Goal: Task Accomplishment & Management: Use online tool/utility

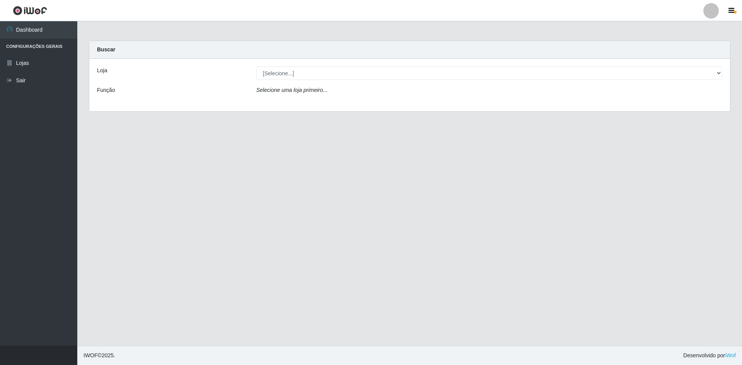
drag, startPoint x: 296, startPoint y: 64, endPoint x: 300, endPoint y: 73, distance: 9.7
click at [297, 67] on div "Loja [Selecione...] Hiper Queiroz - [GEOGRAPHIC_DATA] Queiroz [GEOGRAPHIC_DATA]…" at bounding box center [409, 85] width 640 height 53
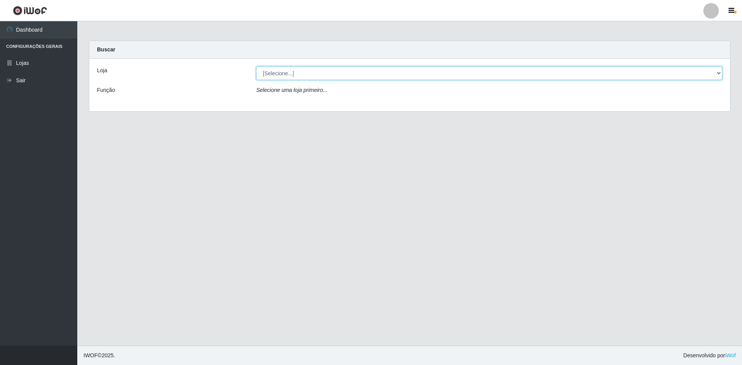
click at [300, 73] on select "[Selecione...] Hiper Queiroz - [GEOGRAPHIC_DATA] [GEOGRAPHIC_DATA] [GEOGRAPHIC_…" at bounding box center [489, 73] width 466 height 14
select select "517"
click at [256, 66] on select "[Selecione...] Hiper Queiroz - [GEOGRAPHIC_DATA] [GEOGRAPHIC_DATA] [GEOGRAPHIC_…" at bounding box center [489, 73] width 466 height 14
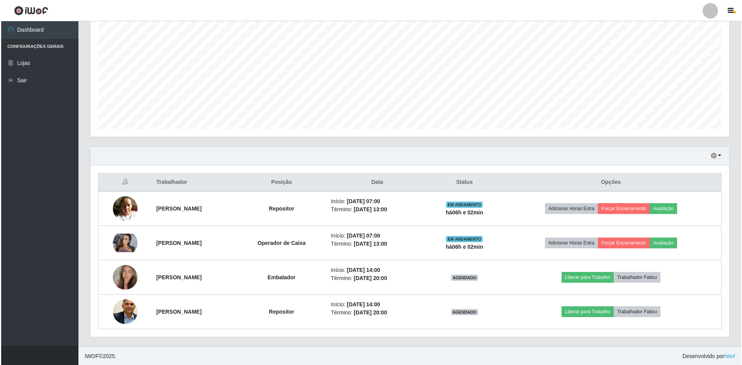
scroll to position [148, 0]
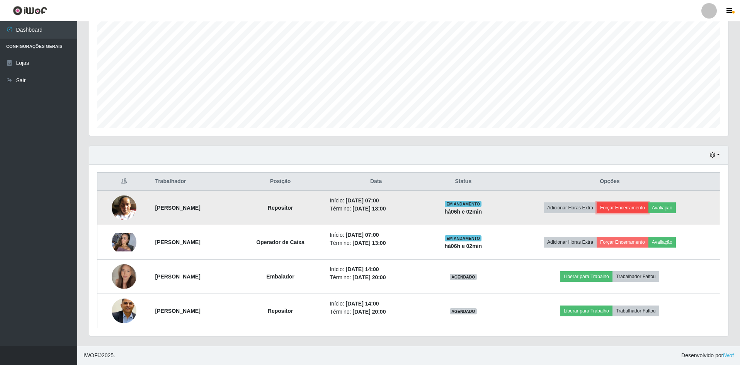
click at [638, 207] on button "Forçar Encerramento" at bounding box center [622, 207] width 52 height 11
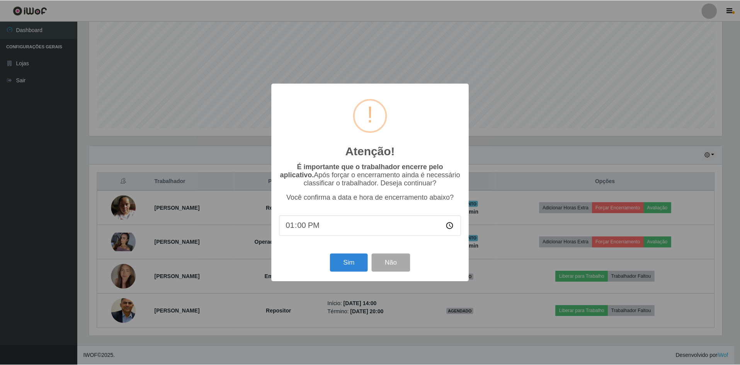
scroll to position [160, 635]
click at [350, 258] on button "Sim" at bounding box center [349, 263] width 37 height 18
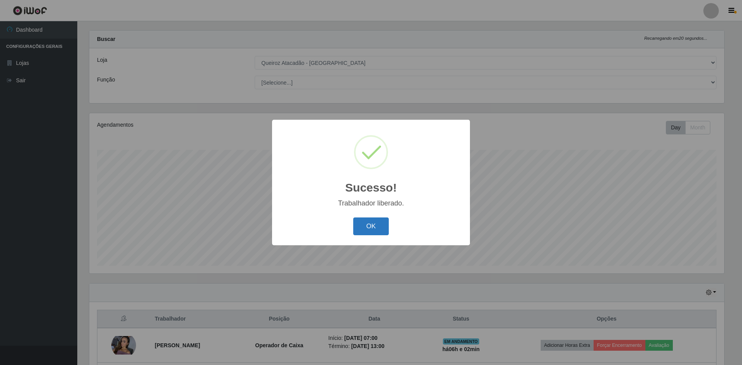
click at [375, 232] on button "OK" at bounding box center [371, 226] width 36 height 18
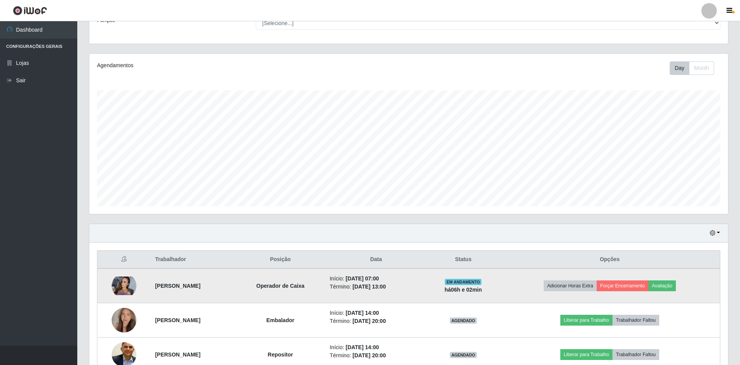
scroll to position [114, 0]
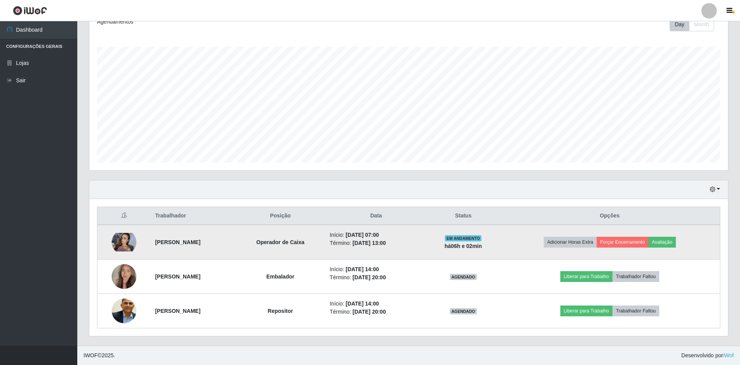
click at [117, 239] on img at bounding box center [124, 242] width 25 height 19
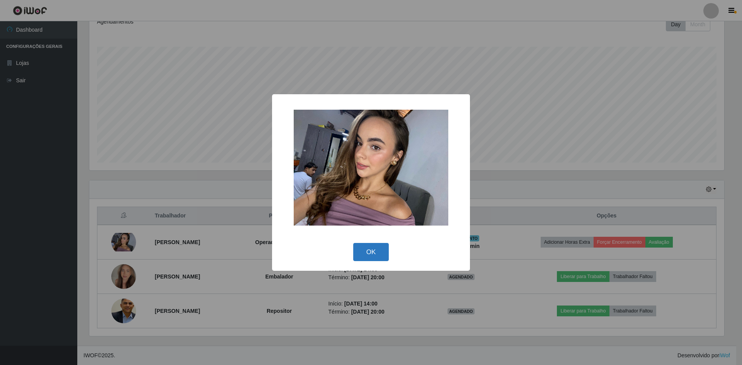
click at [372, 252] on button "OK" at bounding box center [371, 252] width 36 height 18
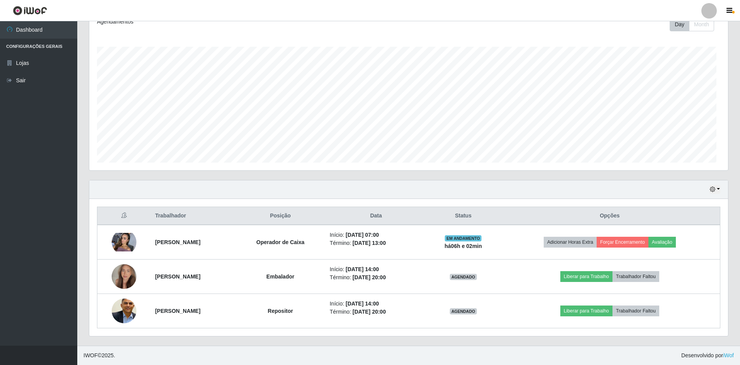
scroll to position [160, 638]
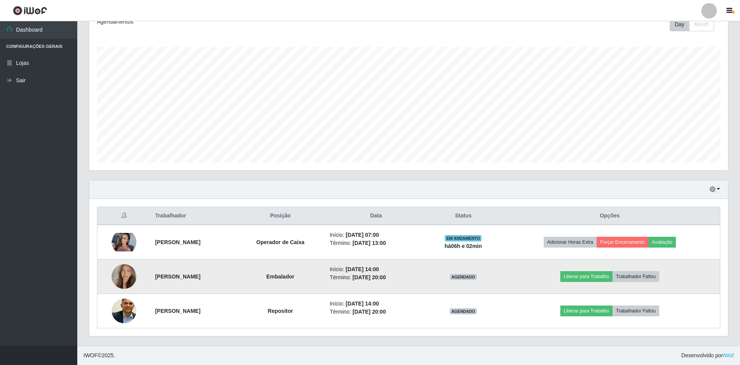
click at [126, 275] on img at bounding box center [124, 277] width 25 height 44
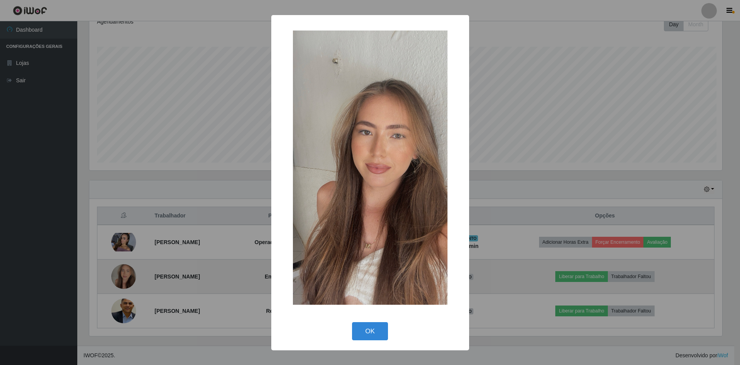
scroll to position [160, 635]
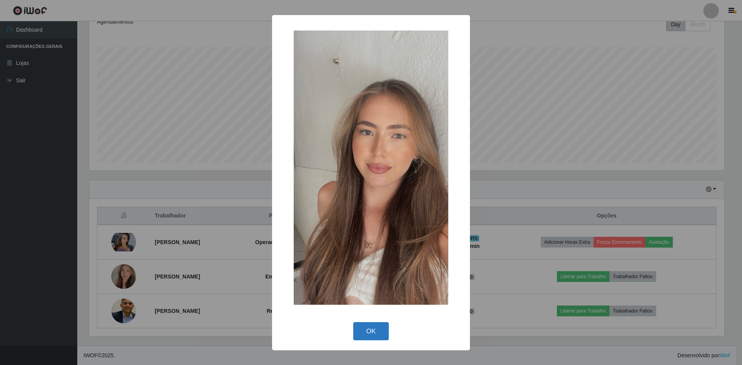
click at [359, 328] on button "OK" at bounding box center [371, 331] width 36 height 18
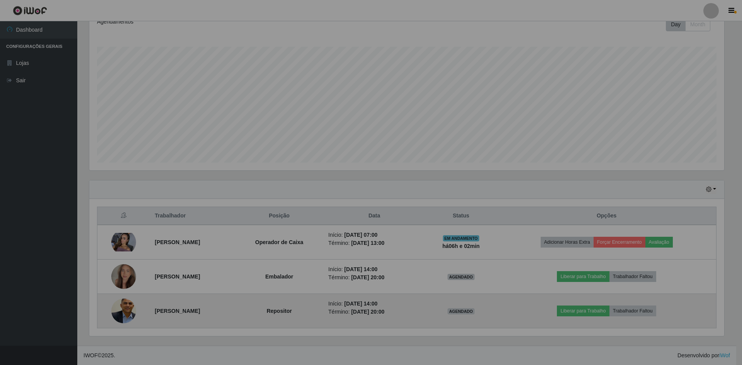
scroll to position [160, 638]
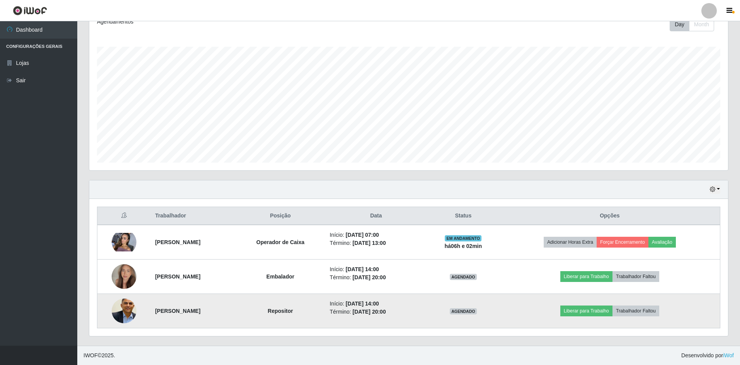
click at [129, 302] on img at bounding box center [124, 311] width 25 height 31
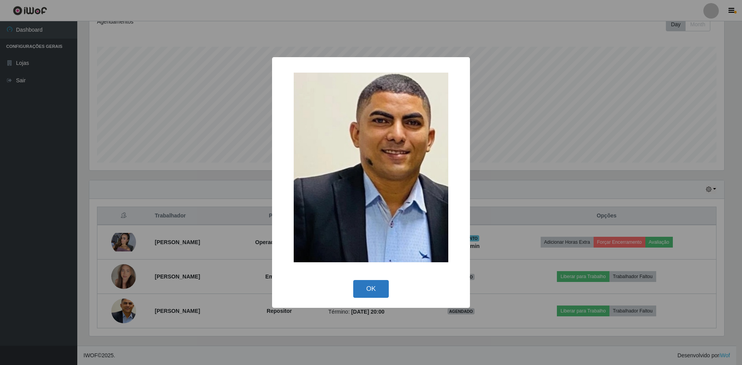
click at [367, 292] on button "OK" at bounding box center [371, 289] width 36 height 18
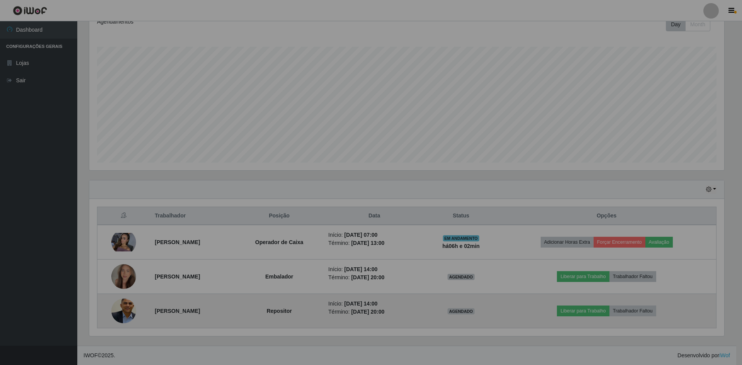
scroll to position [160, 638]
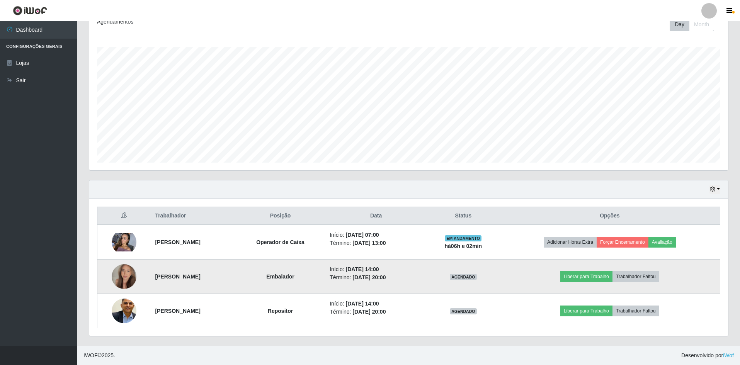
click at [112, 274] on img at bounding box center [124, 277] width 25 height 44
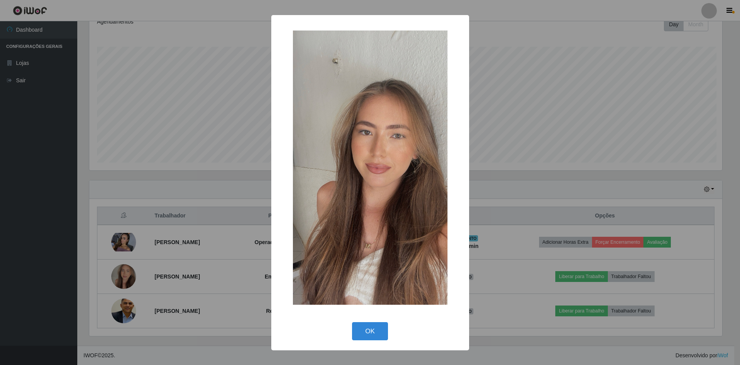
scroll to position [160, 635]
click at [372, 324] on button "OK" at bounding box center [371, 331] width 36 height 18
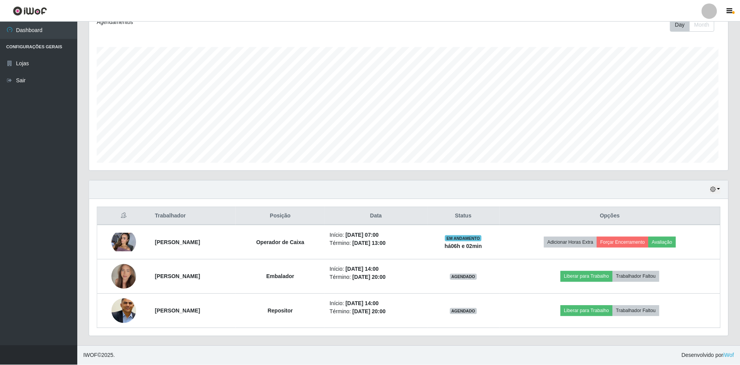
scroll to position [0, 0]
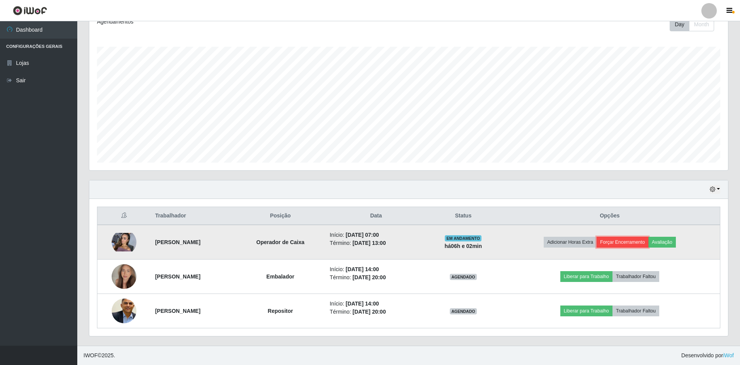
click at [635, 245] on button "Forçar Encerramento" at bounding box center [622, 242] width 52 height 11
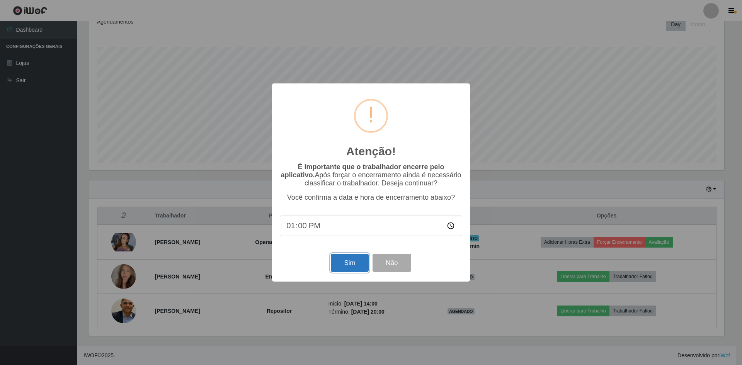
click at [353, 261] on button "Sim" at bounding box center [349, 263] width 37 height 18
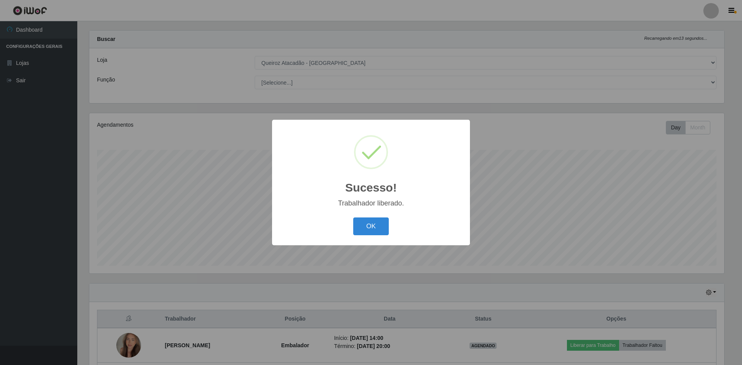
click at [393, 228] on div "OK Cancel" at bounding box center [371, 226] width 182 height 22
click at [374, 226] on button "OK" at bounding box center [371, 226] width 36 height 18
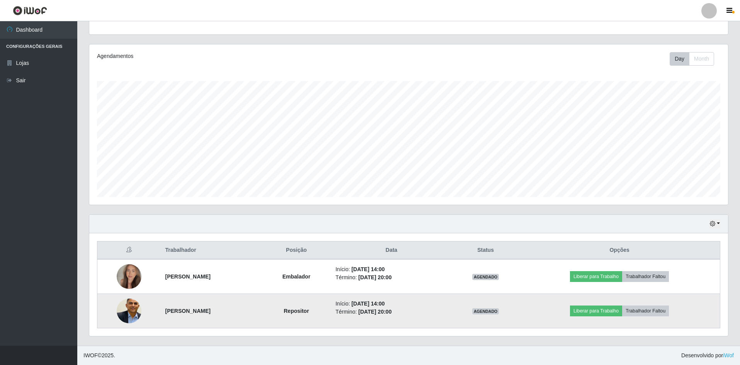
click at [124, 304] on img at bounding box center [129, 311] width 25 height 31
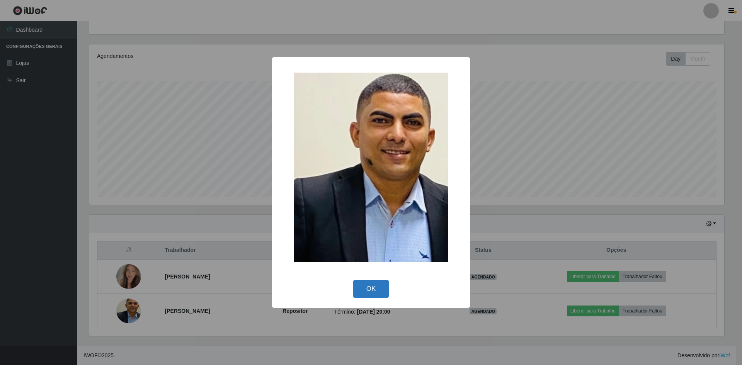
click at [385, 284] on button "OK" at bounding box center [371, 289] width 36 height 18
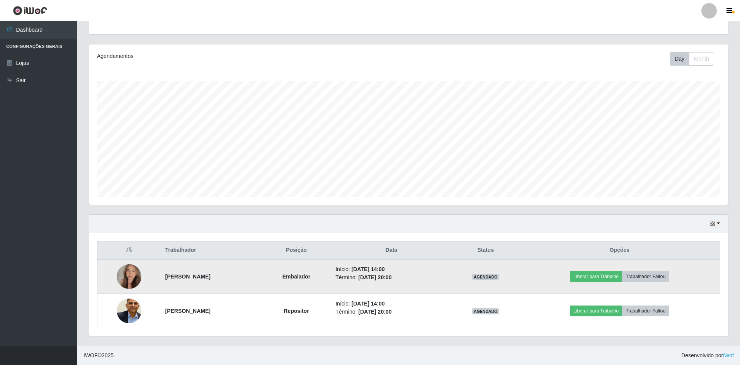
click at [132, 278] on img at bounding box center [129, 277] width 25 height 44
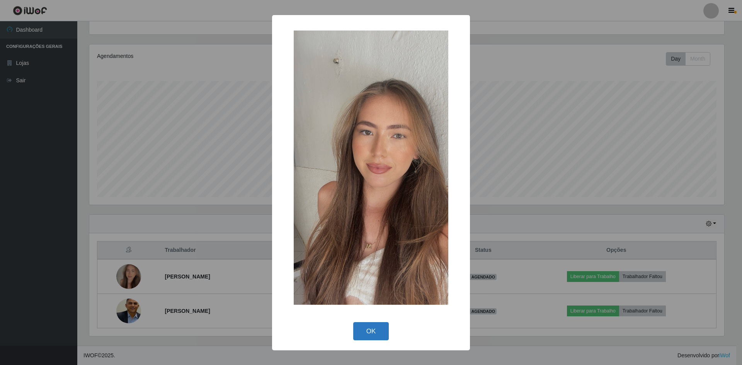
click at [378, 325] on button "OK" at bounding box center [371, 331] width 36 height 18
